Goal: Browse casually: Explore the website without a specific task or goal

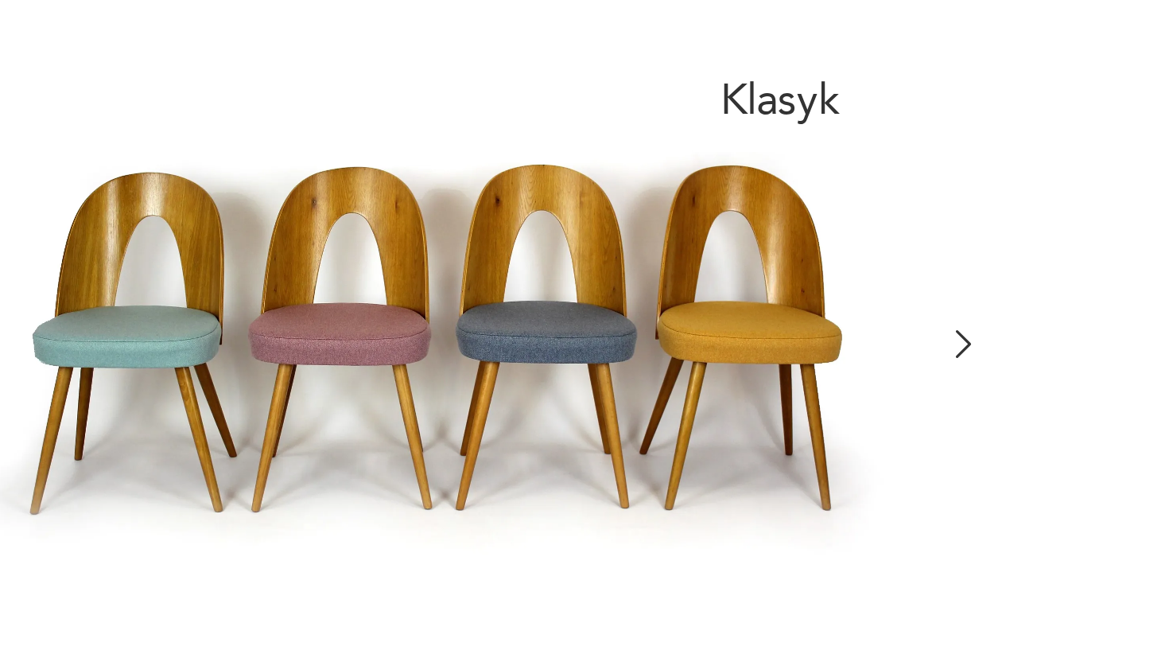
click at [595, 362] on icon "button" at bounding box center [597, 367] width 5 height 10
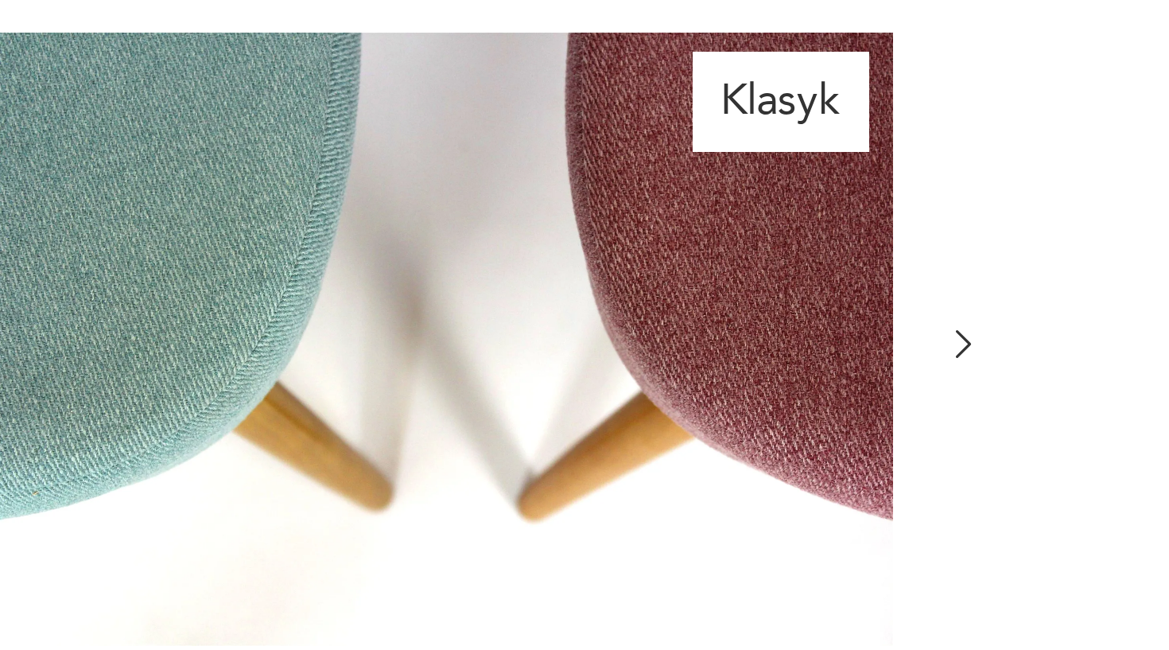
click at [595, 362] on icon "button" at bounding box center [597, 367] width 5 height 10
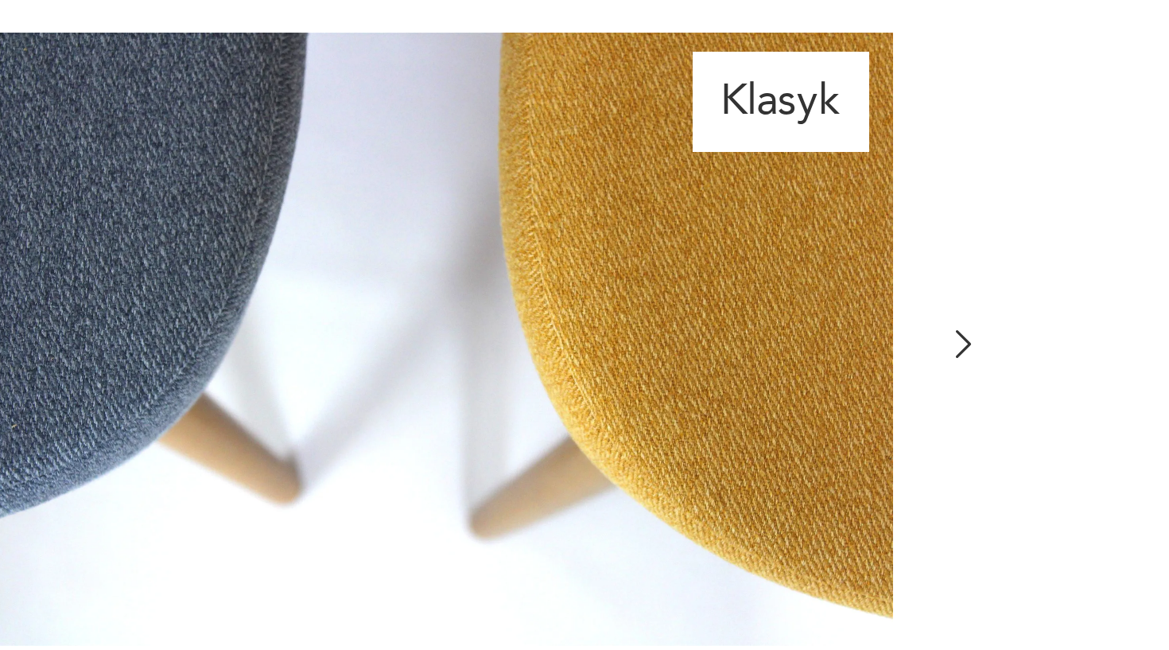
click at [595, 362] on icon "button" at bounding box center [597, 367] width 5 height 10
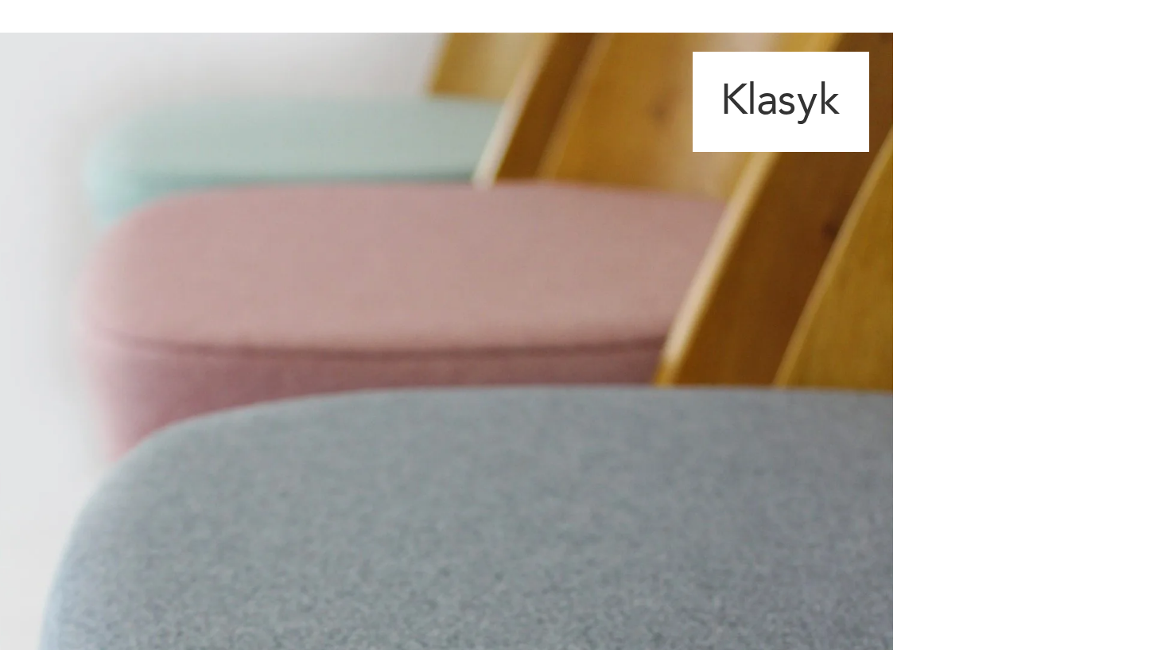
click at [320, 262] on div at bounding box center [422, 494] width 366 height 464
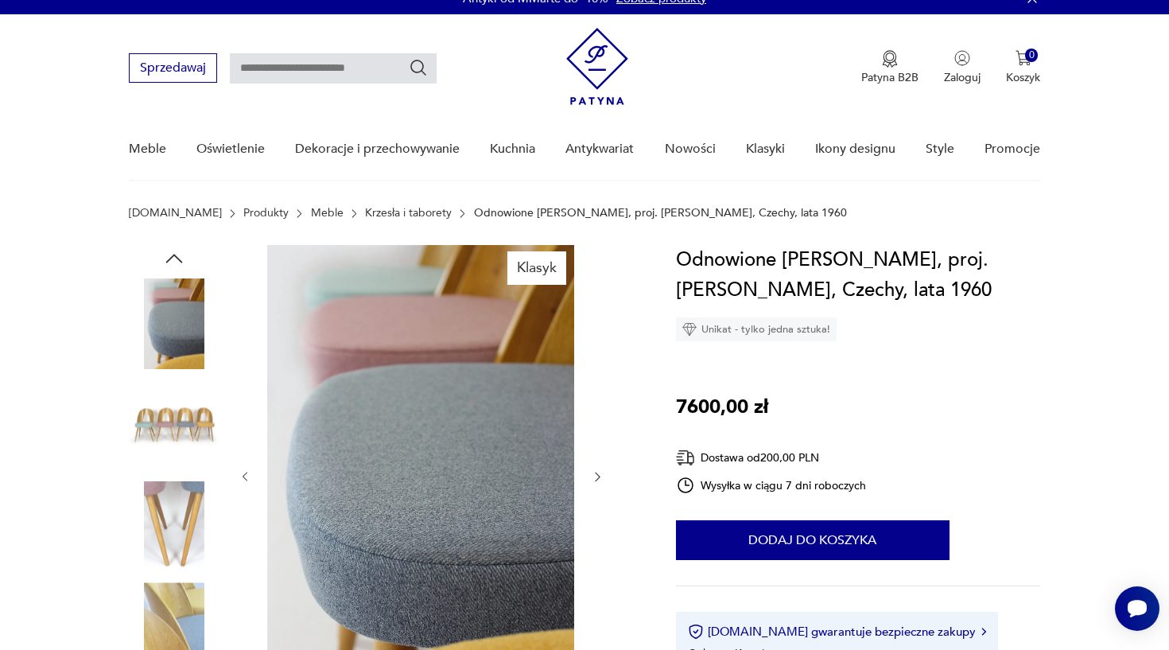
click at [169, 417] on img at bounding box center [174, 424] width 91 height 91
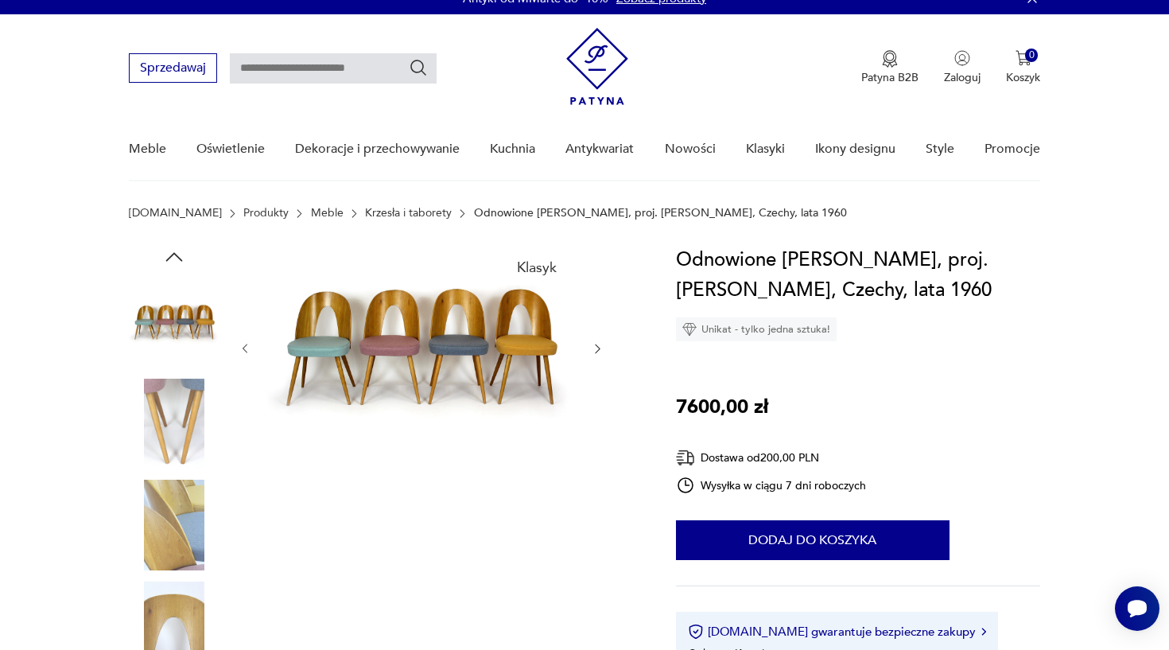
click at [410, 328] on img at bounding box center [420, 347] width 307 height 204
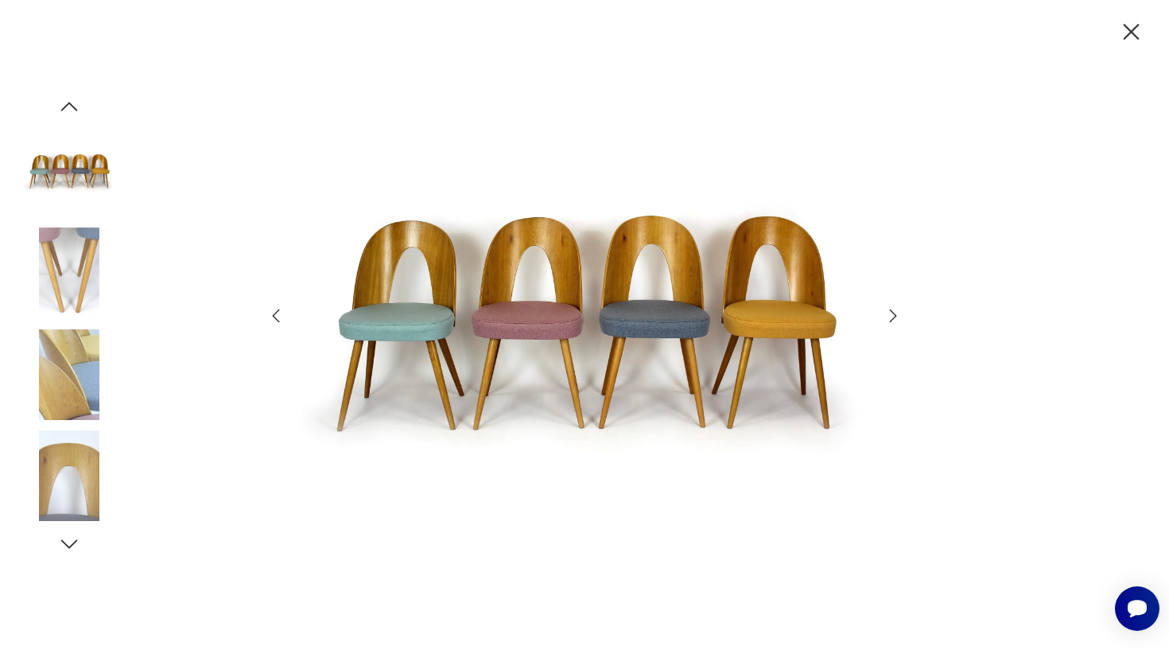
click at [84, 378] on img at bounding box center [69, 374] width 91 height 91
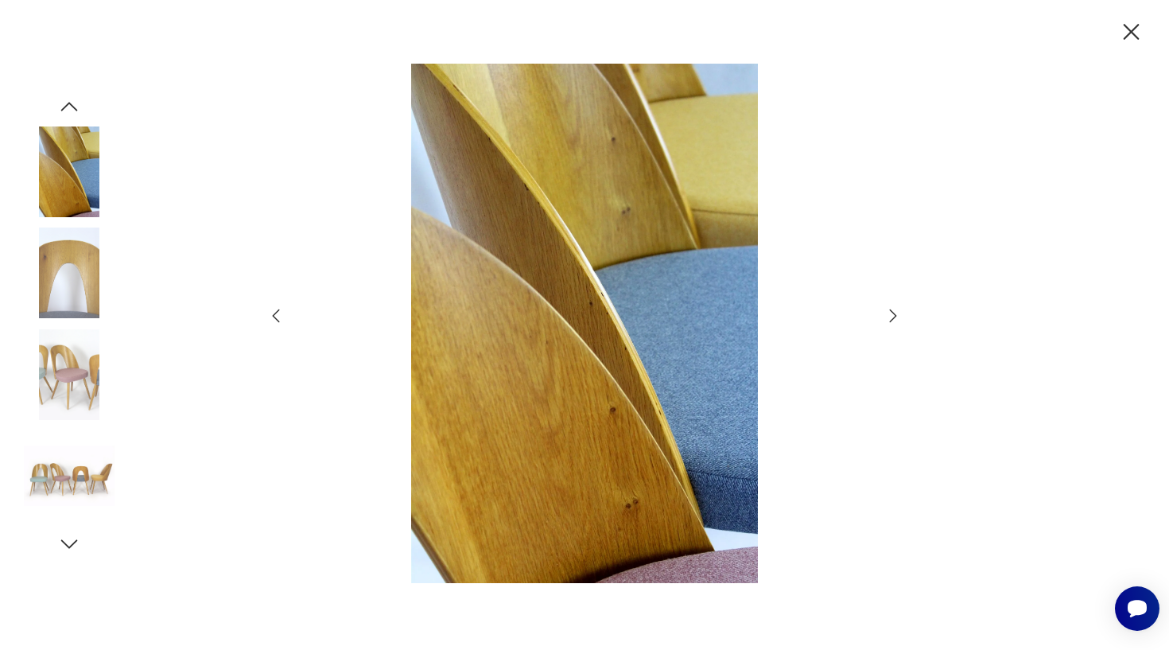
click at [66, 372] on img at bounding box center [69, 374] width 91 height 91
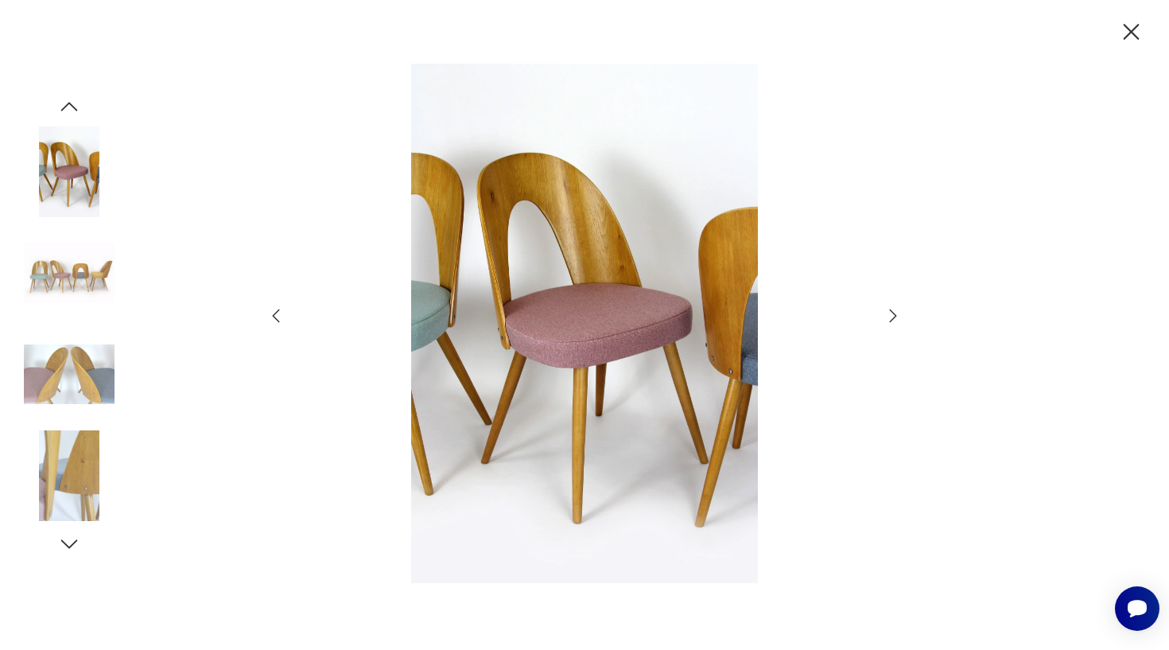
click at [60, 449] on img at bounding box center [69, 475] width 91 height 91
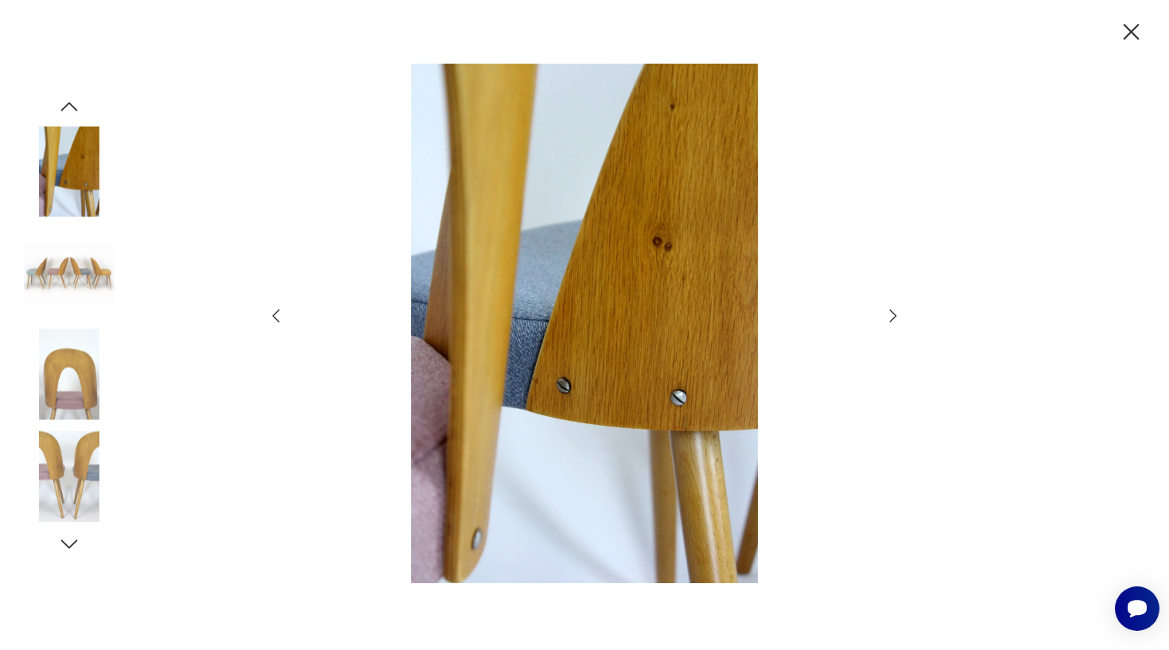
click at [560, 356] on img at bounding box center [584, 324] width 566 height 520
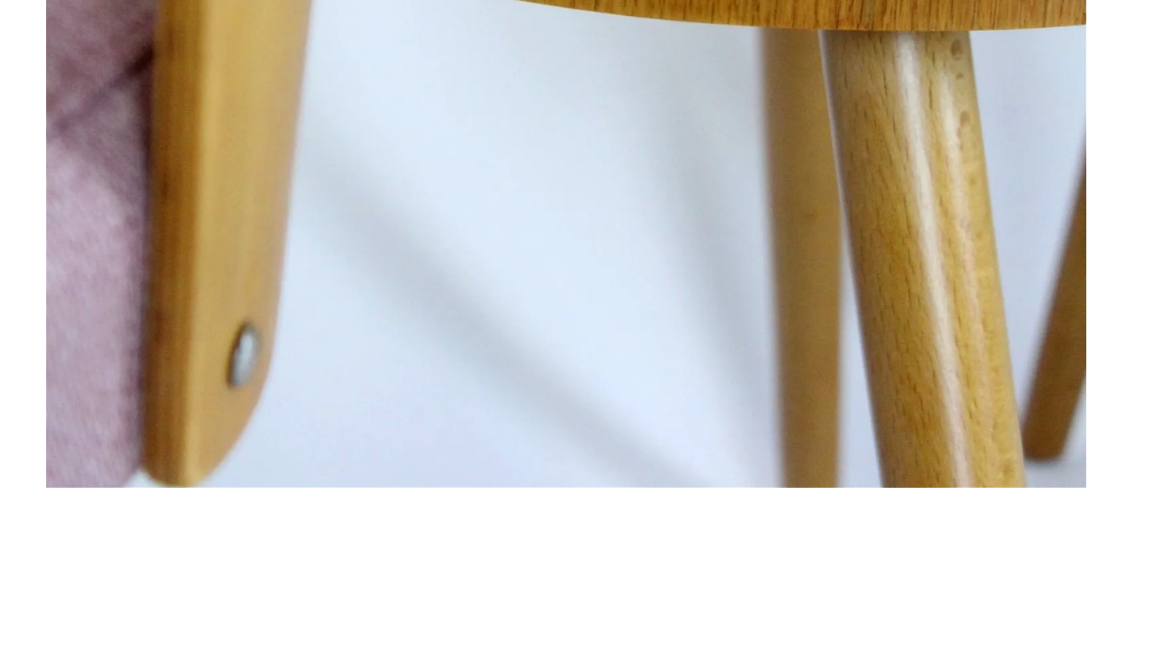
scroll to position [212, 0]
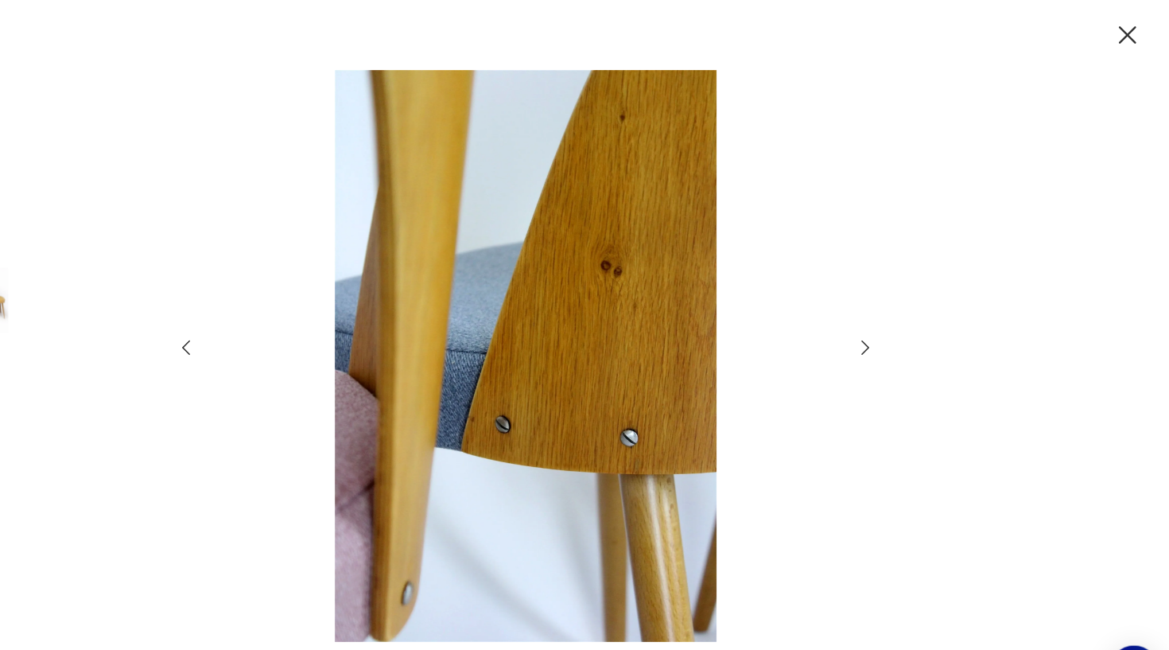
click at [890, 311] on icon "button" at bounding box center [893, 315] width 7 height 13
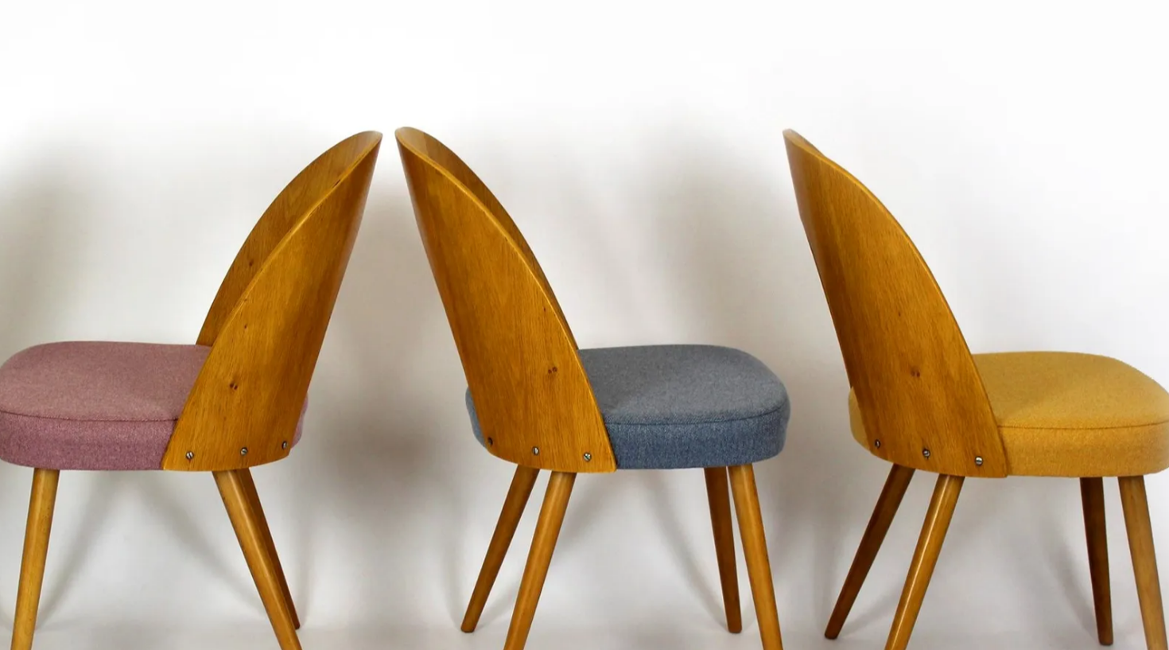
scroll to position [0, 0]
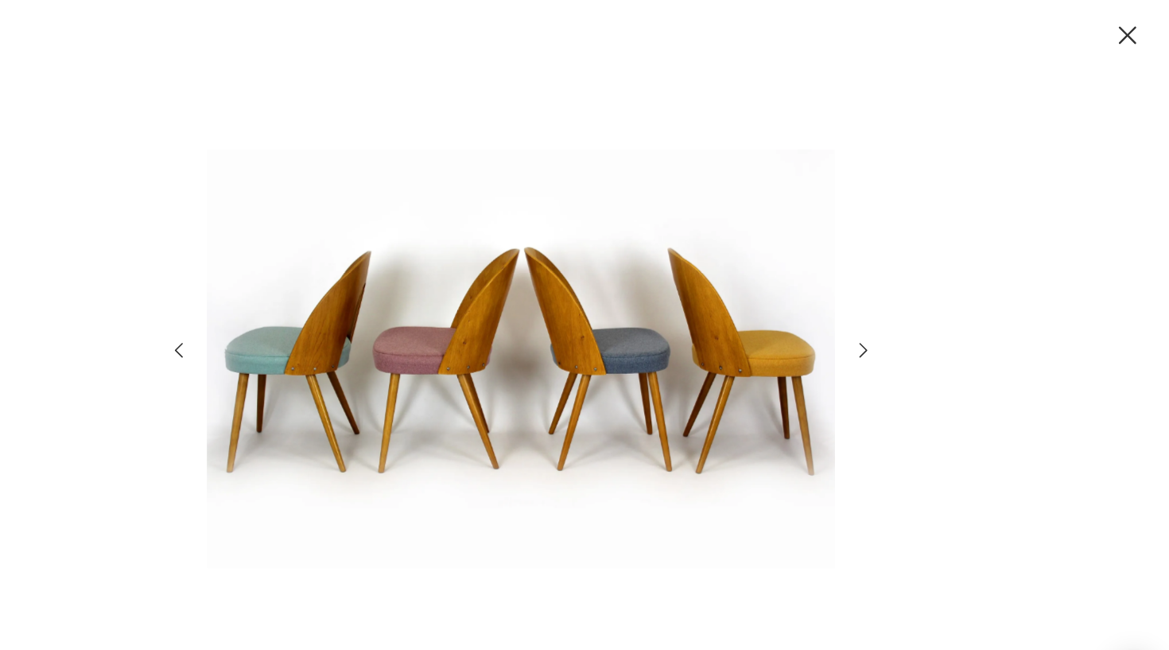
click at [1117, 33] on icon "button" at bounding box center [1131, 32] width 28 height 28
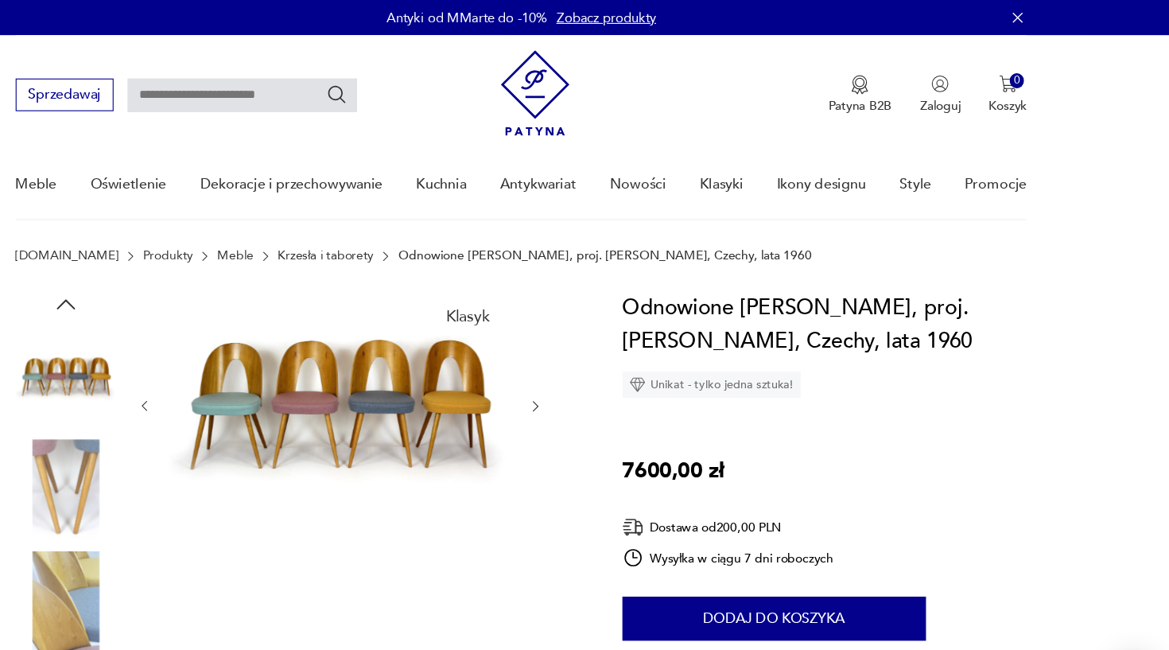
click at [591, 363] on icon "button" at bounding box center [598, 366] width 14 height 14
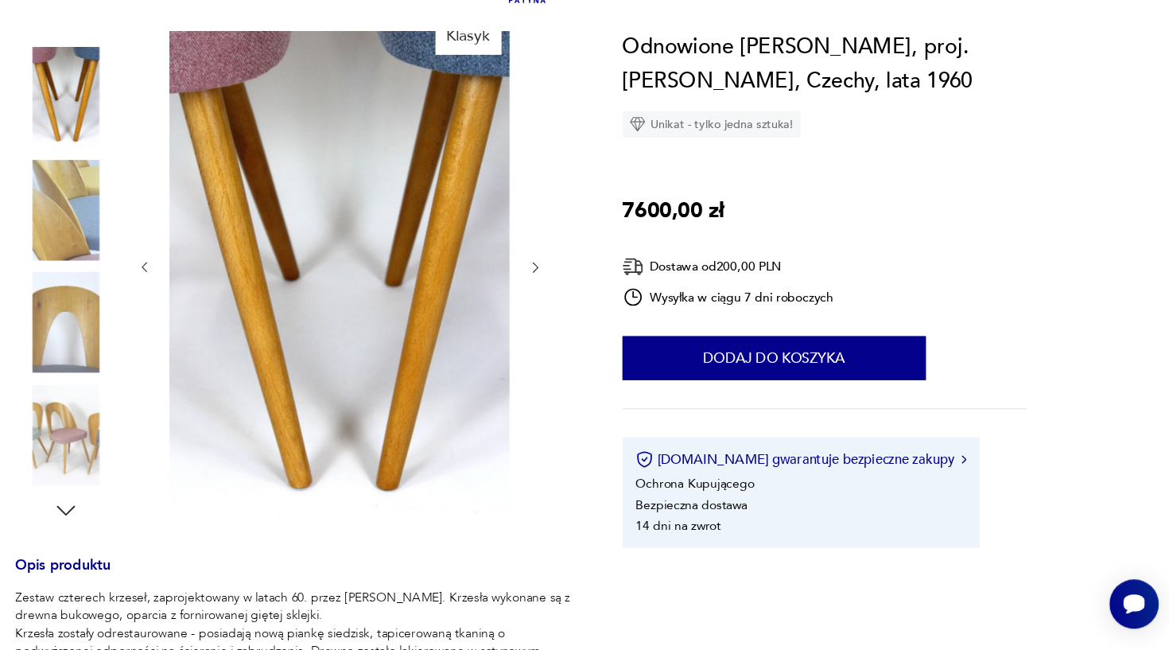
scroll to position [228, 0]
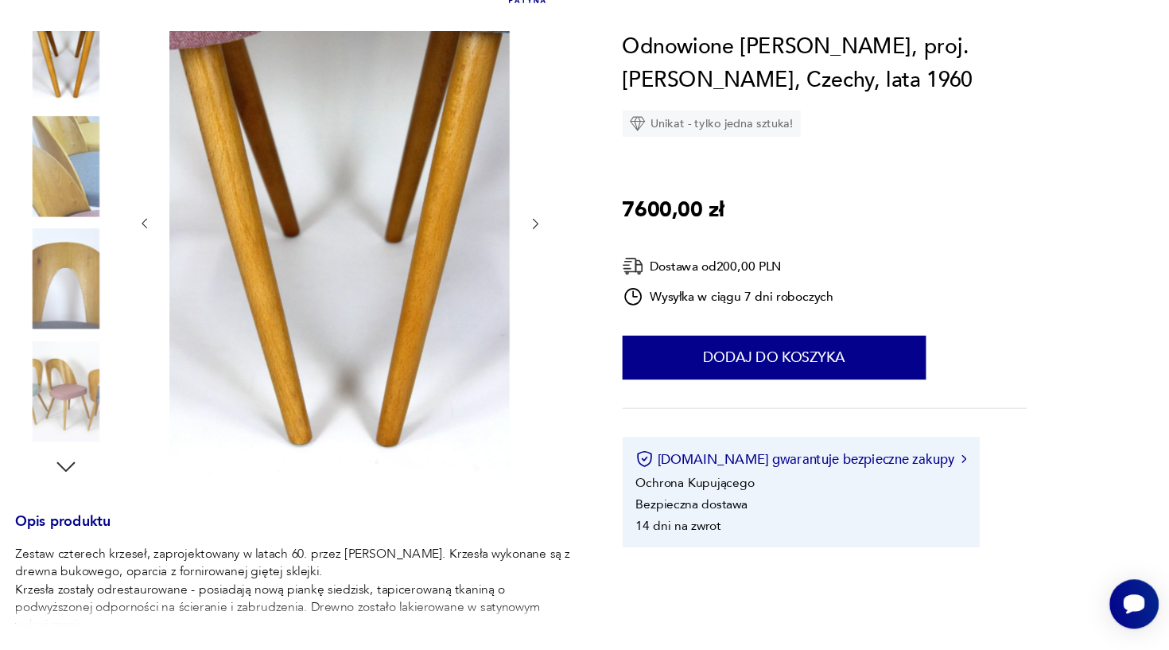
click at [129, 169] on img at bounding box center [174, 214] width 91 height 91
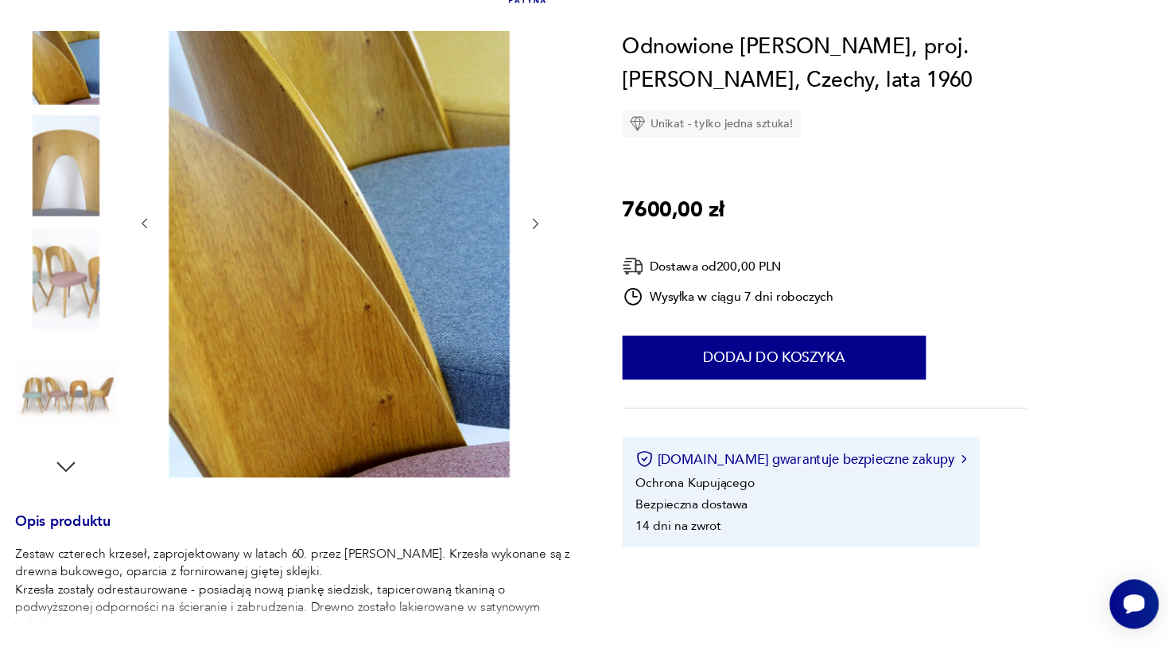
click at [420, 209] on img at bounding box center [420, 264] width 307 height 460
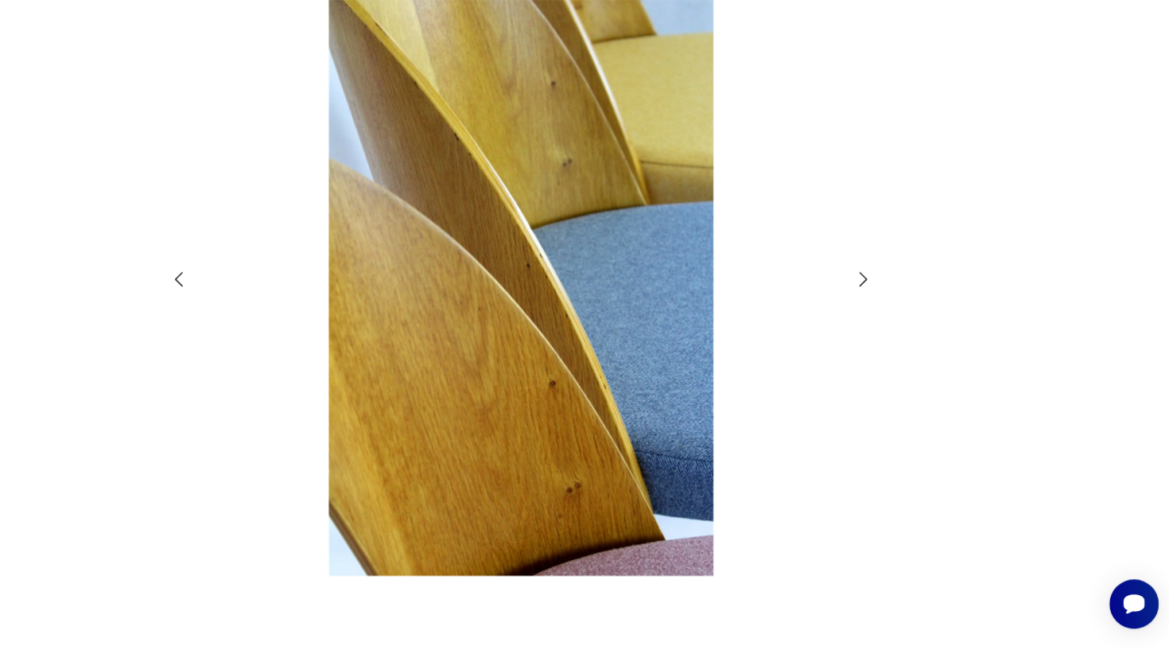
click at [883, 306] on icon "button" at bounding box center [892, 315] width 19 height 19
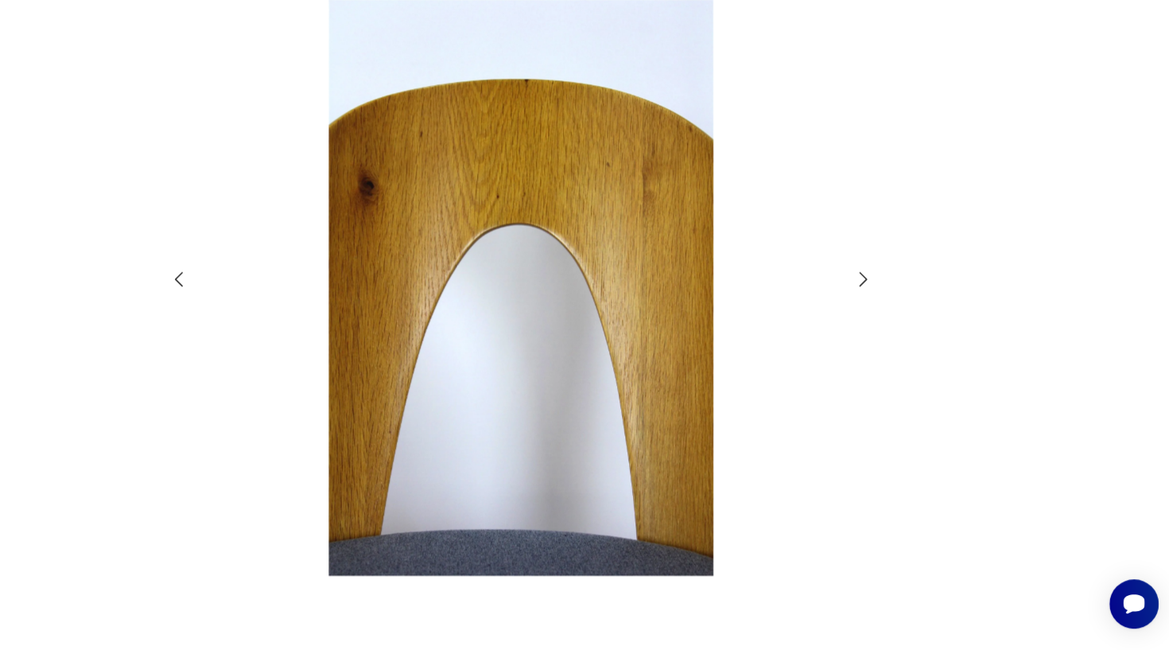
click at [883, 306] on icon "button" at bounding box center [892, 315] width 19 height 19
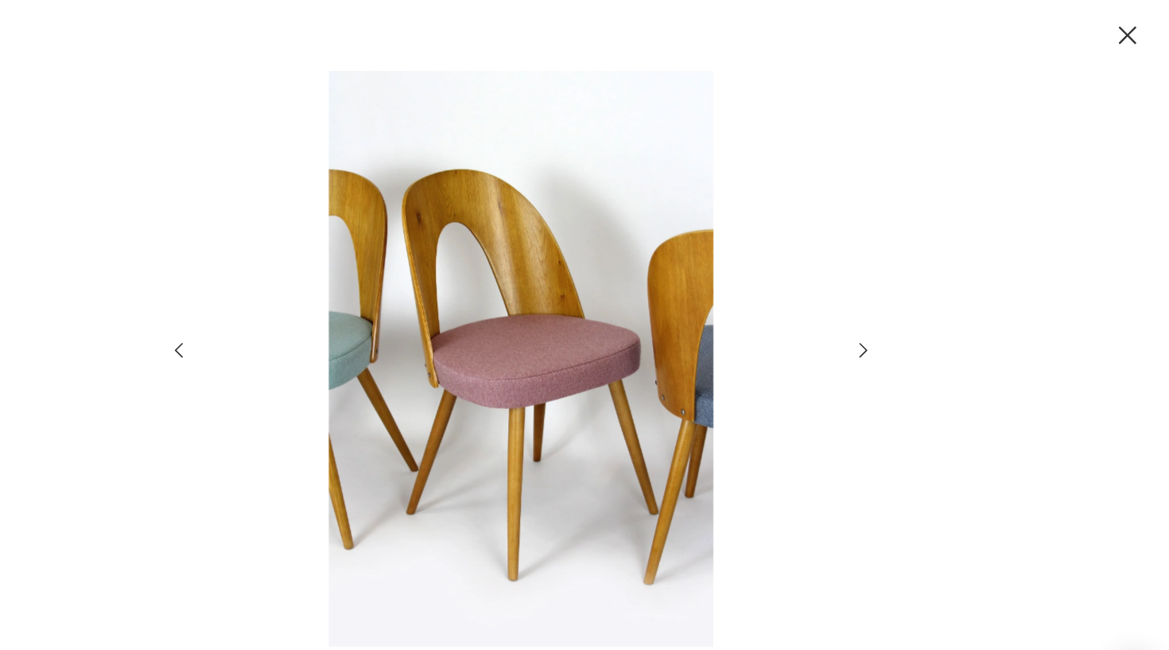
scroll to position [35, 0]
click at [1117, 27] on icon "button" at bounding box center [1131, 32] width 28 height 28
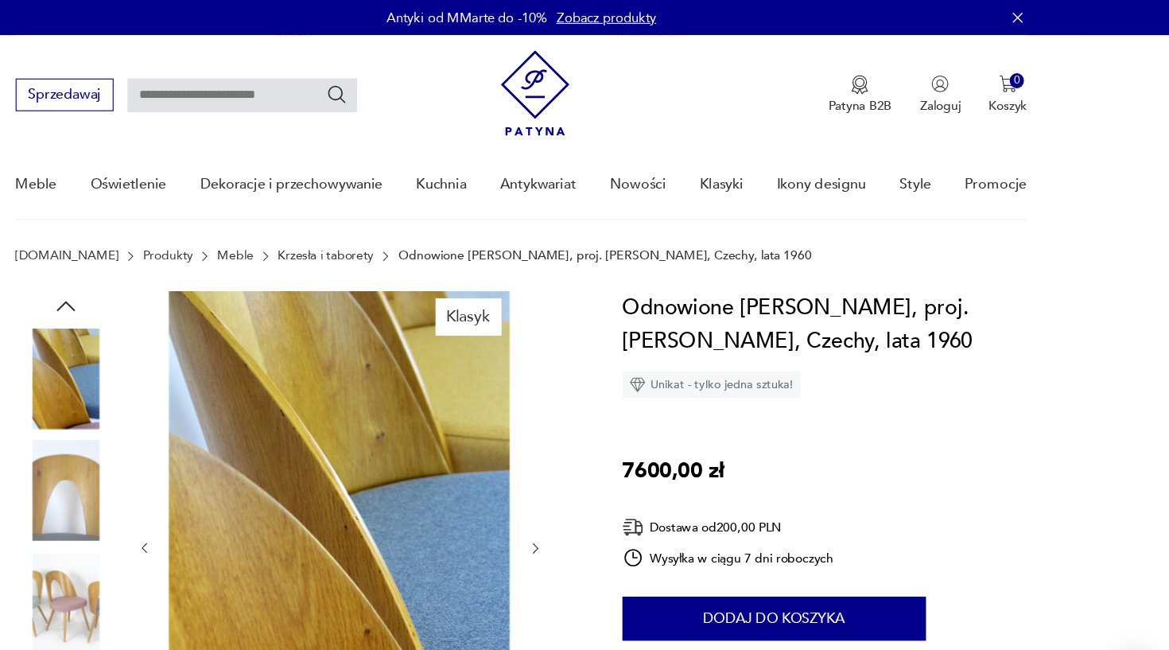
scroll to position [0, 0]
